Goal: Task Accomplishment & Management: Use online tool/utility

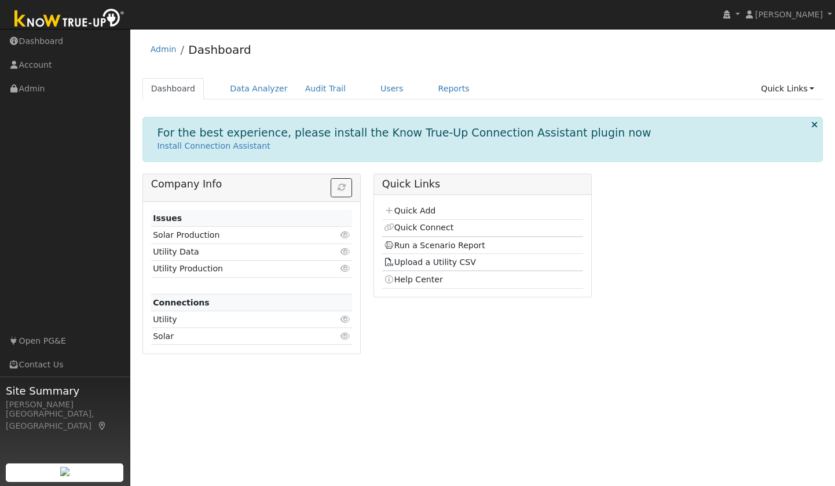
click at [440, 251] on td "Run a Scenario Report" at bounding box center [483, 245] width 202 height 17
click at [438, 247] on link "Run a Scenario Report" at bounding box center [434, 245] width 101 height 9
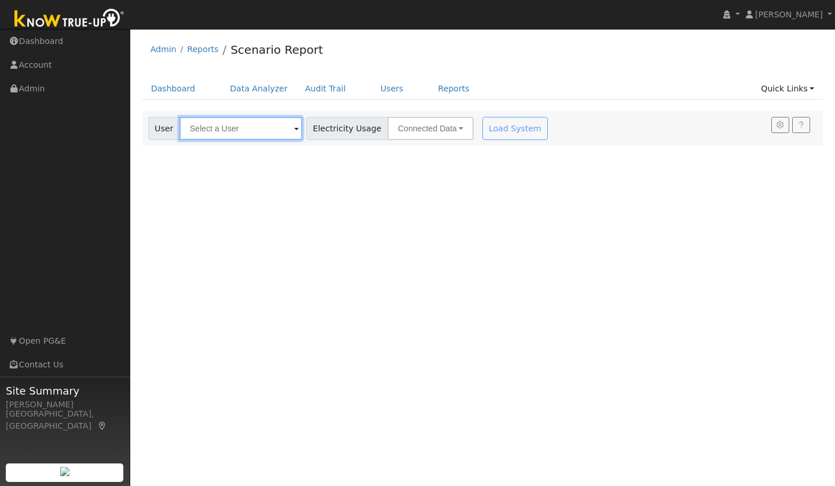
click at [236, 134] on input "text" at bounding box center [241, 128] width 123 height 23
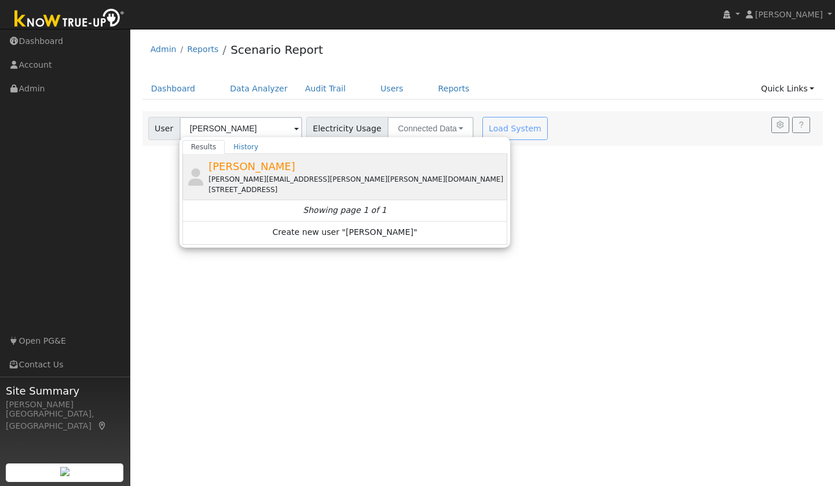
click at [259, 175] on div "[PERSON_NAME][EMAIL_ADDRESS][PERSON_NAME][PERSON_NAME][DOMAIN_NAME]" at bounding box center [356, 179] width 296 height 10
type input "[PERSON_NAME]"
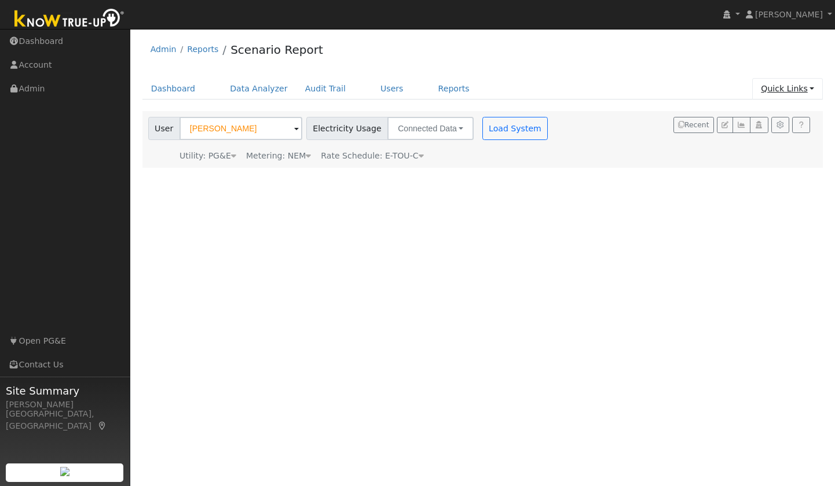
click at [794, 91] on link "Quick Links" at bounding box center [787, 88] width 71 height 21
click at [611, 148] on div "User [PERSON_NAME] Account Default Account Default Account [STREET_ADDRESS] Pri…" at bounding box center [480, 137] width 669 height 49
click at [506, 129] on button "Load System" at bounding box center [515, 128] width 66 height 23
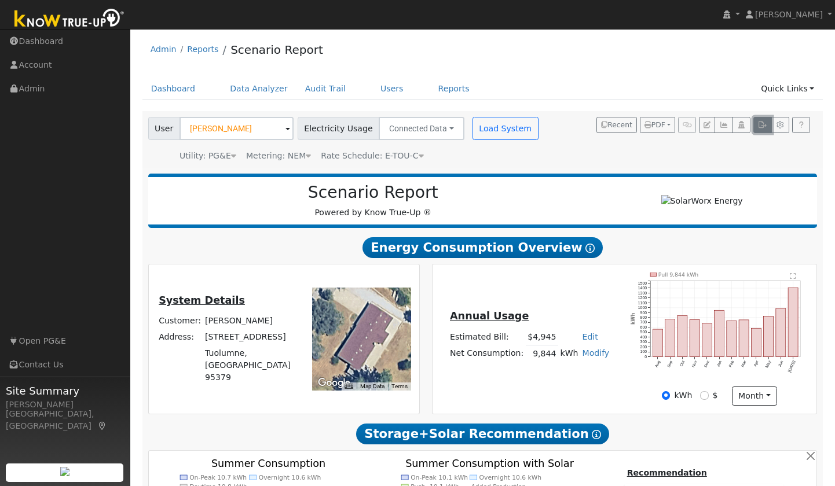
click at [762, 128] on icon "button" at bounding box center [762, 125] width 9 height 7
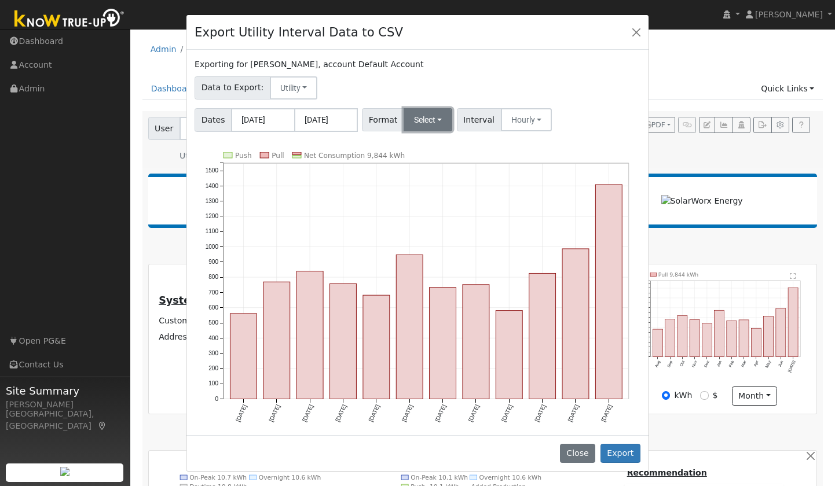
click at [423, 112] on button "Select" at bounding box center [428, 119] width 49 height 23
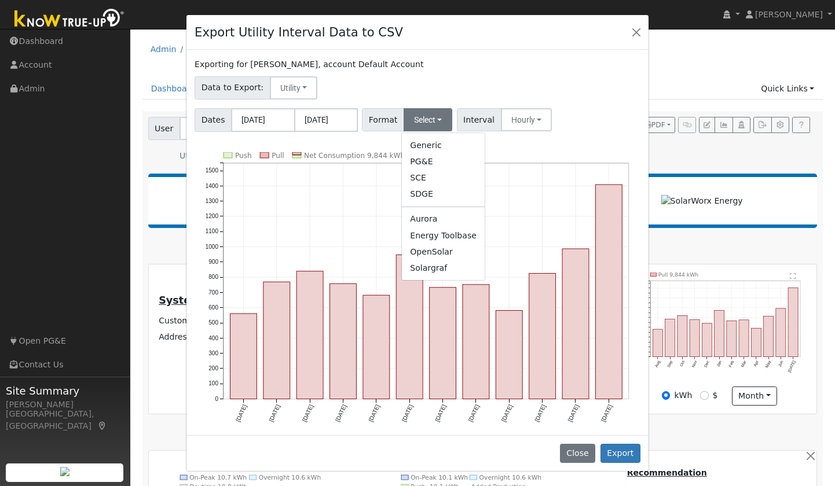
click at [419, 141] on link "Generic" at bounding box center [443, 145] width 83 height 16
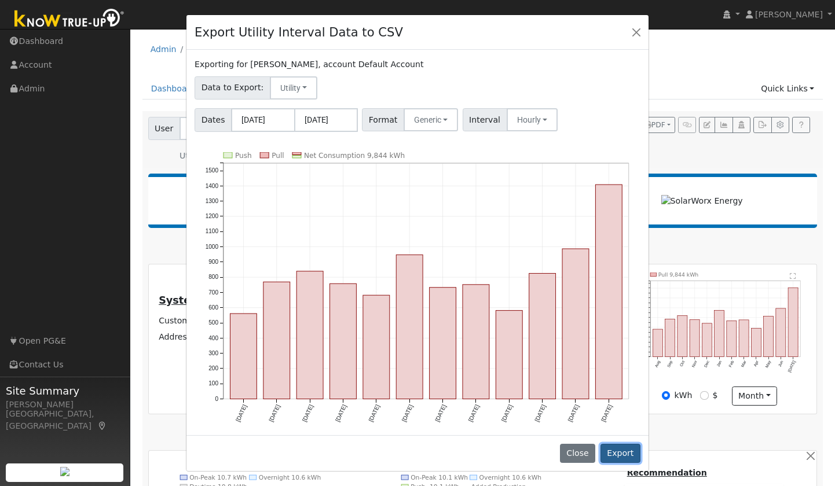
click at [613, 457] on button "Export" at bounding box center [620, 454] width 40 height 20
